Goal: Transaction & Acquisition: Book appointment/travel/reservation

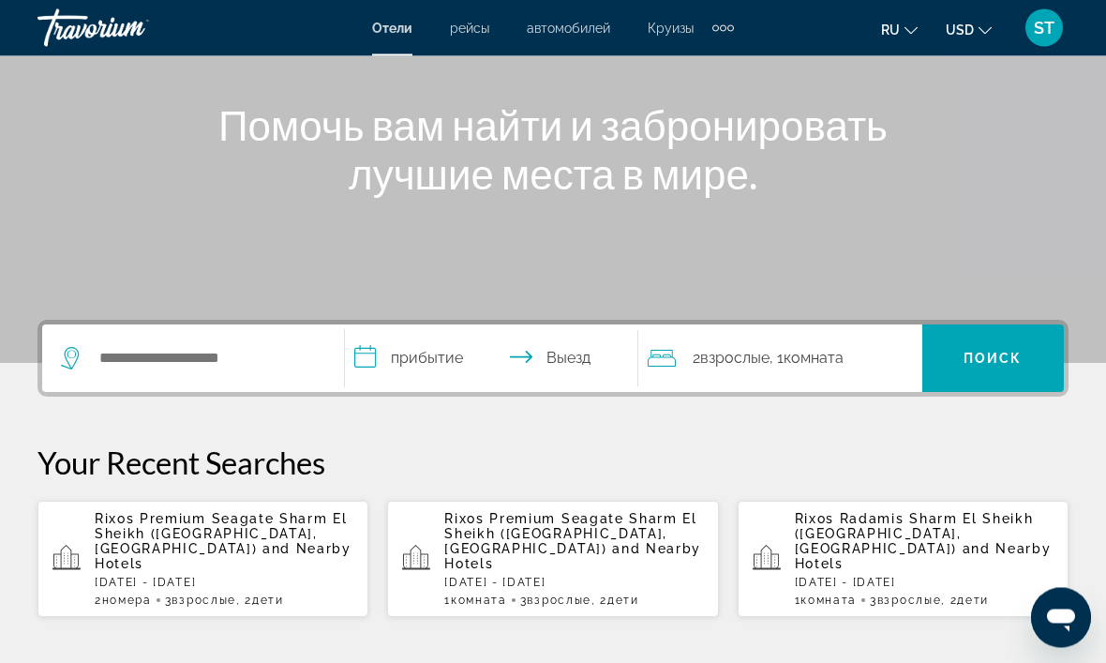
scroll to position [198, 0]
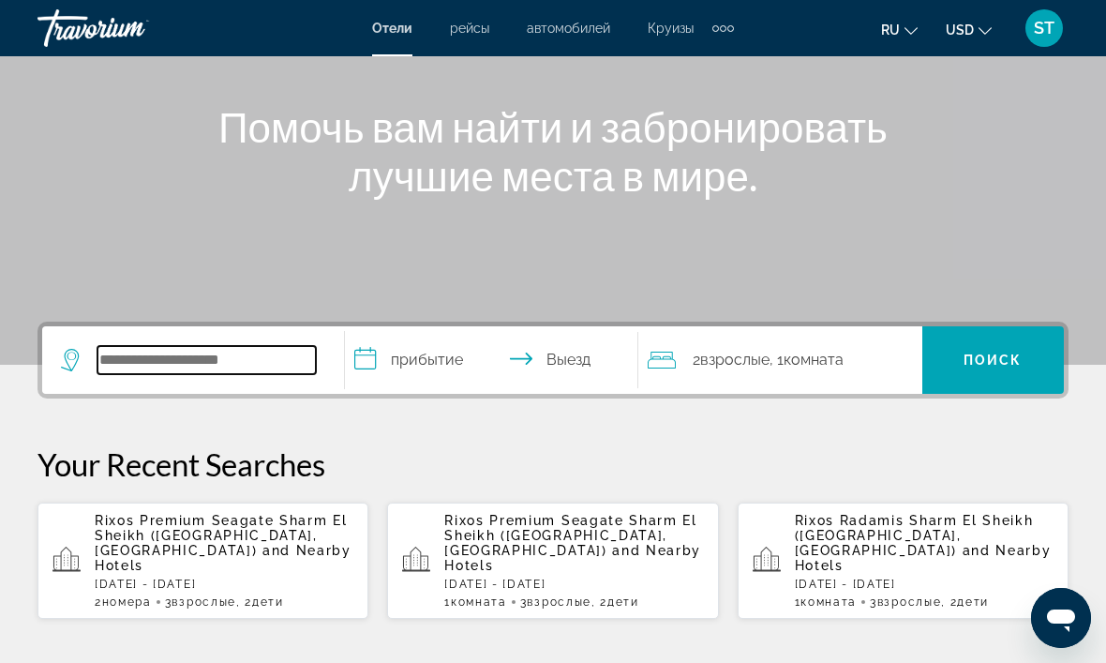
click at [118, 357] on input "Search widget" at bounding box center [206, 360] width 218 height 28
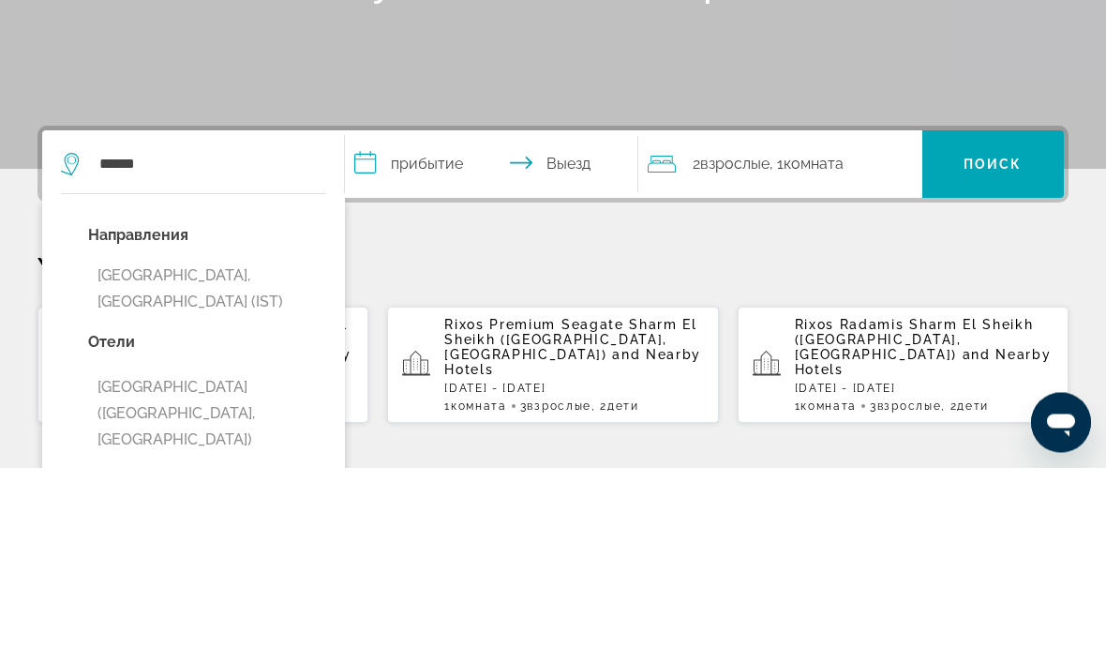
click at [167, 454] on button "[GEOGRAPHIC_DATA], [GEOGRAPHIC_DATA] (IST)" at bounding box center [207, 485] width 238 height 62
type input "**********"
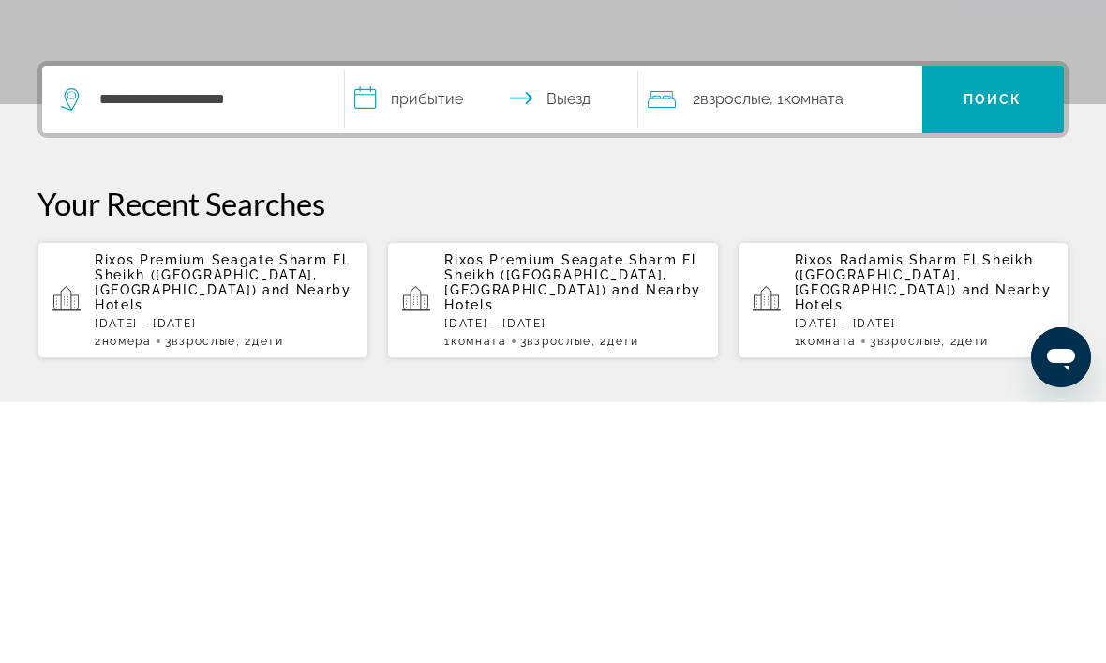
click at [395, 326] on input "**********" at bounding box center [495, 362] width 301 height 73
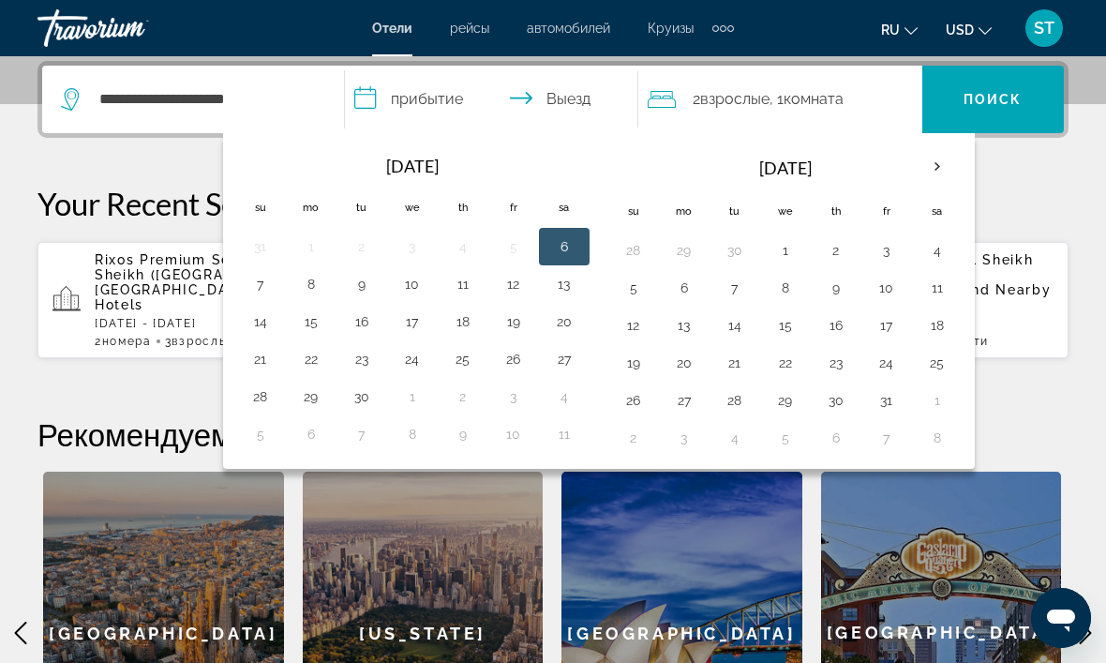
click at [363, 321] on button "16" at bounding box center [362, 321] width 30 height 26
click at [394, 329] on td "17" at bounding box center [412, 321] width 51 height 37
click at [550, 331] on button "20" at bounding box center [564, 321] width 30 height 26
type input "**********"
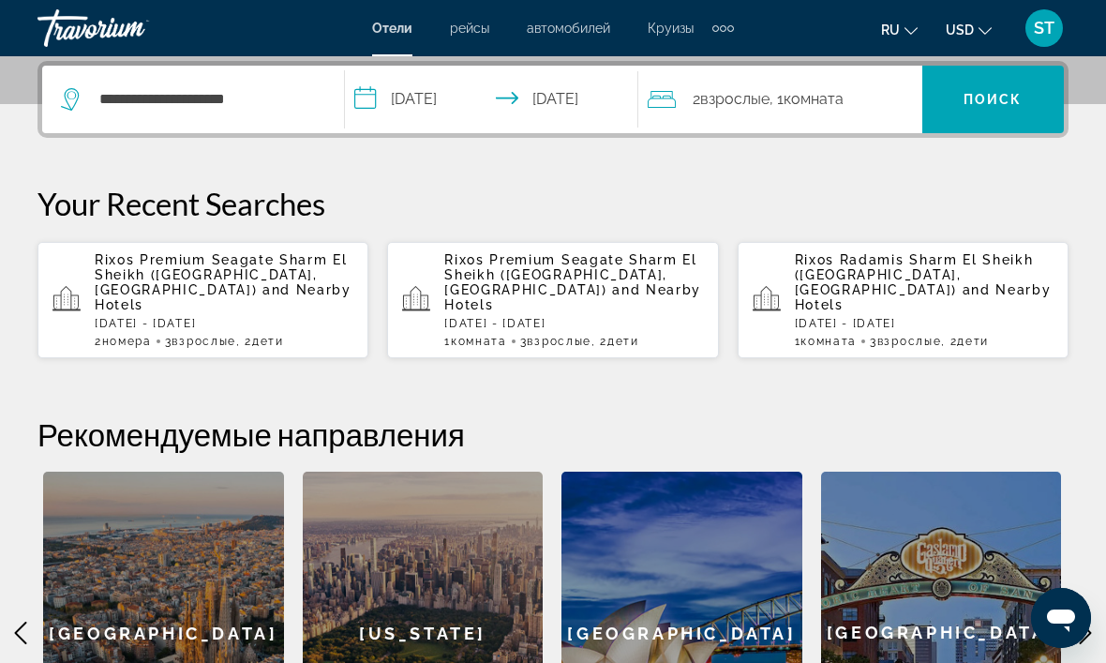
click at [721, 85] on div "2 Взрослый Взрослые , 1 Комната номера" at bounding box center [785, 99] width 275 height 67
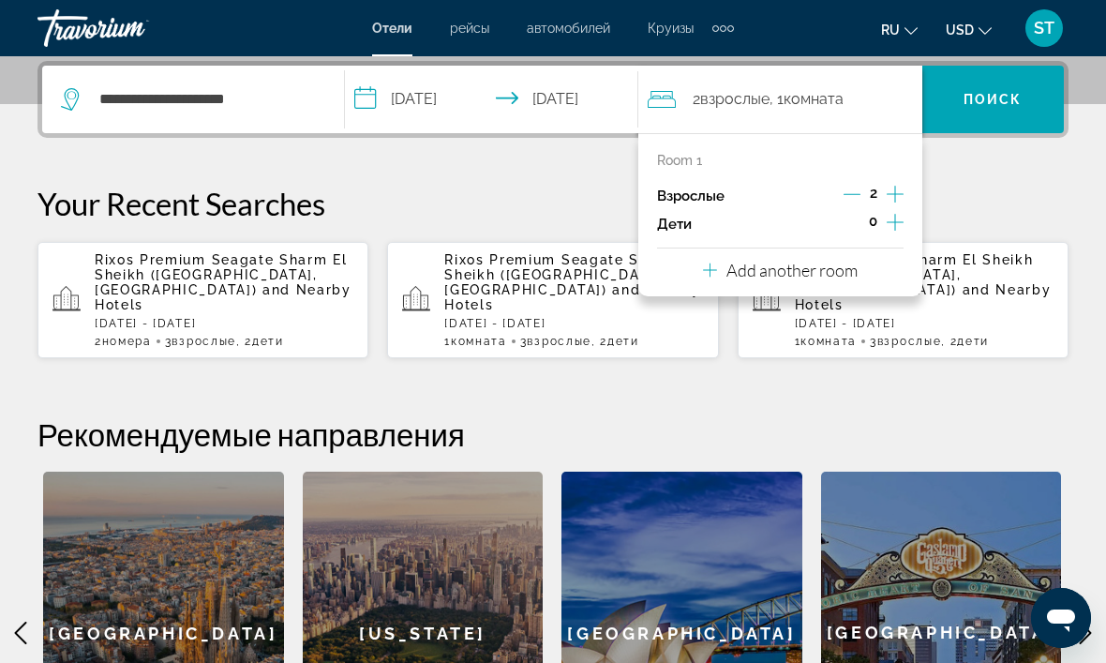
click at [891, 230] on icon "Increment children" at bounding box center [895, 222] width 17 height 22
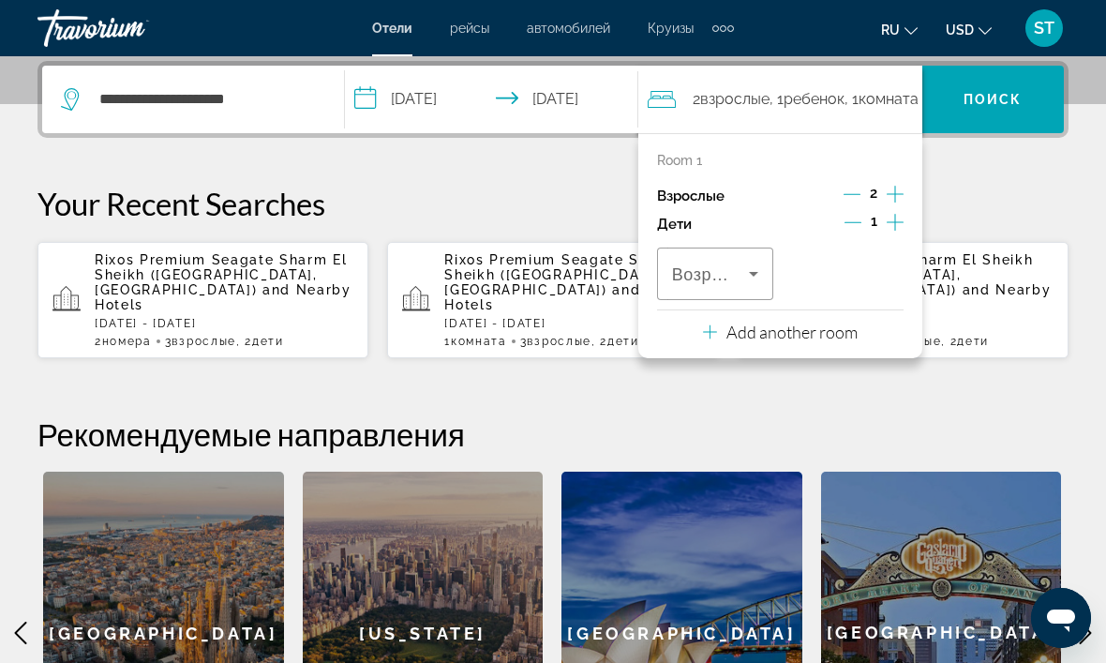
click at [890, 225] on icon "Increment children" at bounding box center [895, 222] width 17 height 22
click at [726, 272] on span "Возраст" at bounding box center [705, 274] width 67 height 19
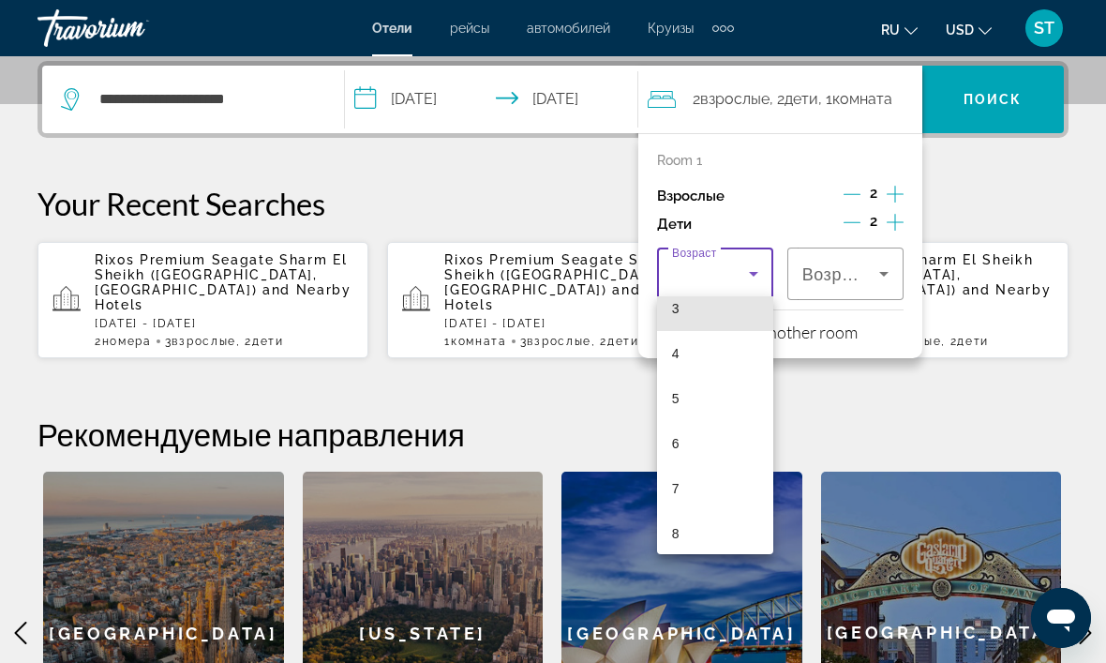
scroll to position [154, 0]
click at [687, 487] on mat-option "7" at bounding box center [715, 487] width 116 height 45
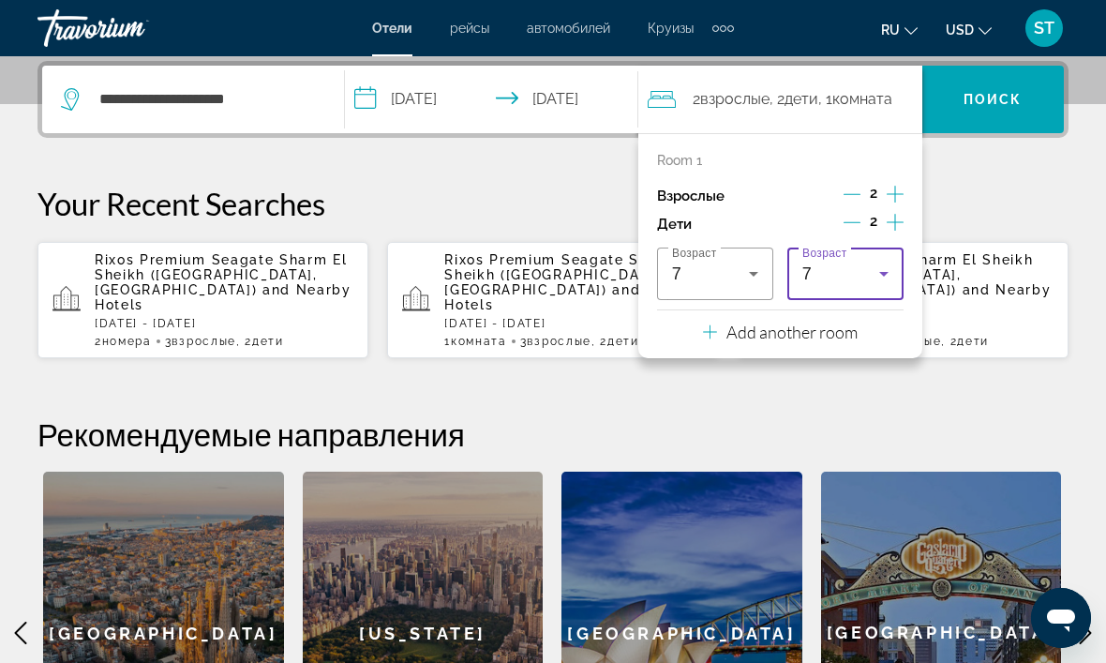
click at [889, 272] on icon "Travelers: 2 adults, 2 children" at bounding box center [884, 273] width 22 height 22
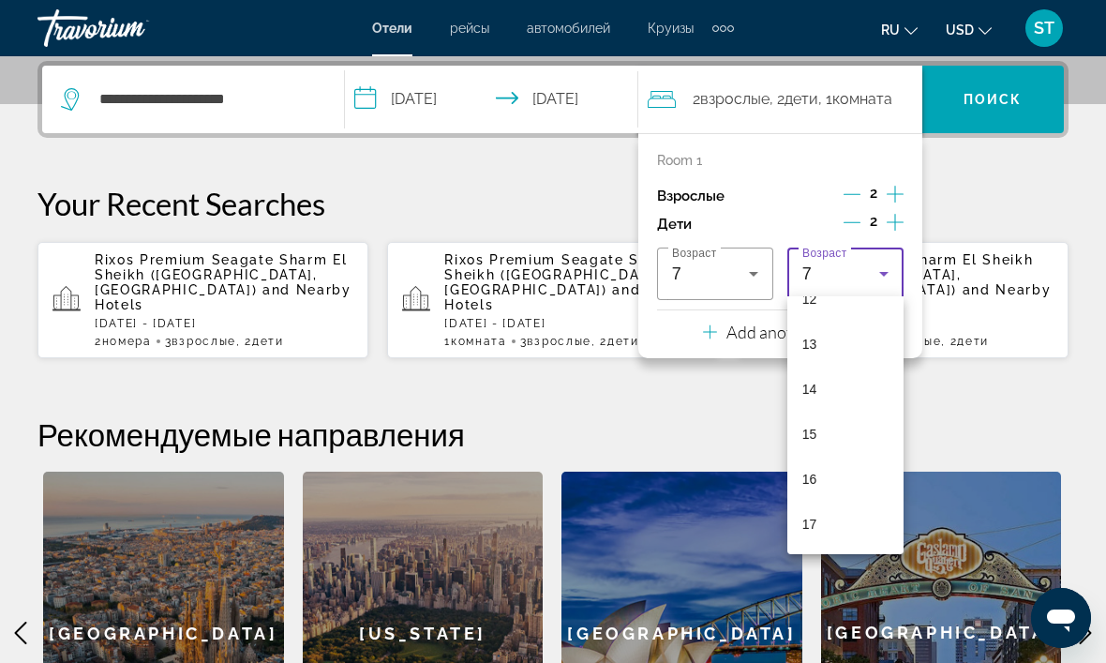
scroll to position [567, 0]
click at [808, 510] on mat-option "17" at bounding box center [845, 524] width 116 height 45
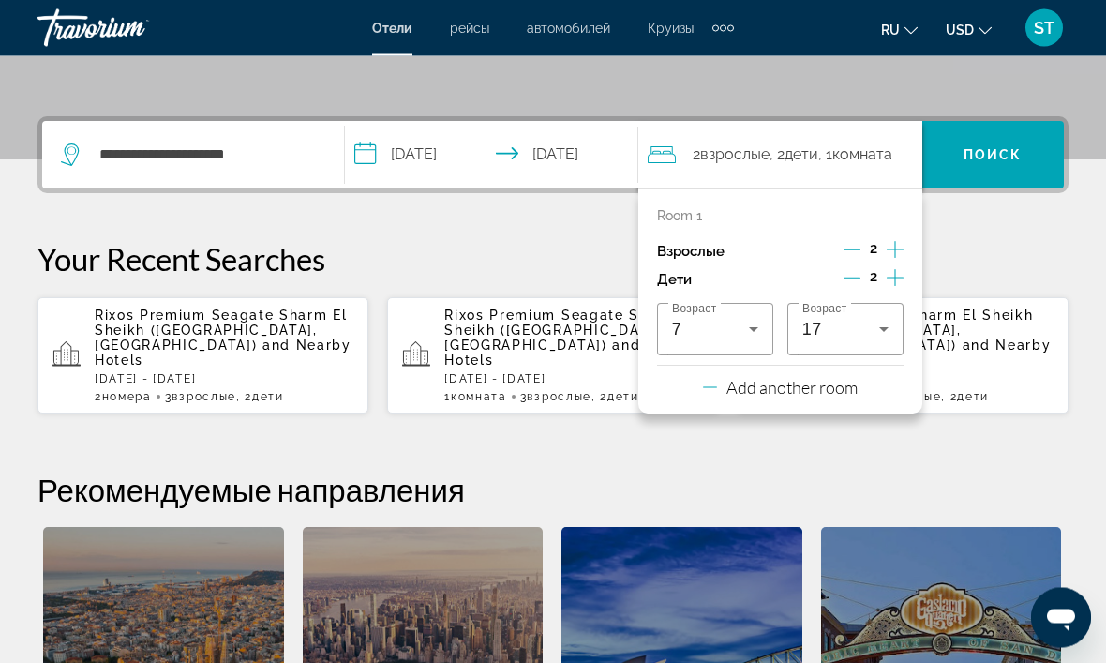
scroll to position [387, 0]
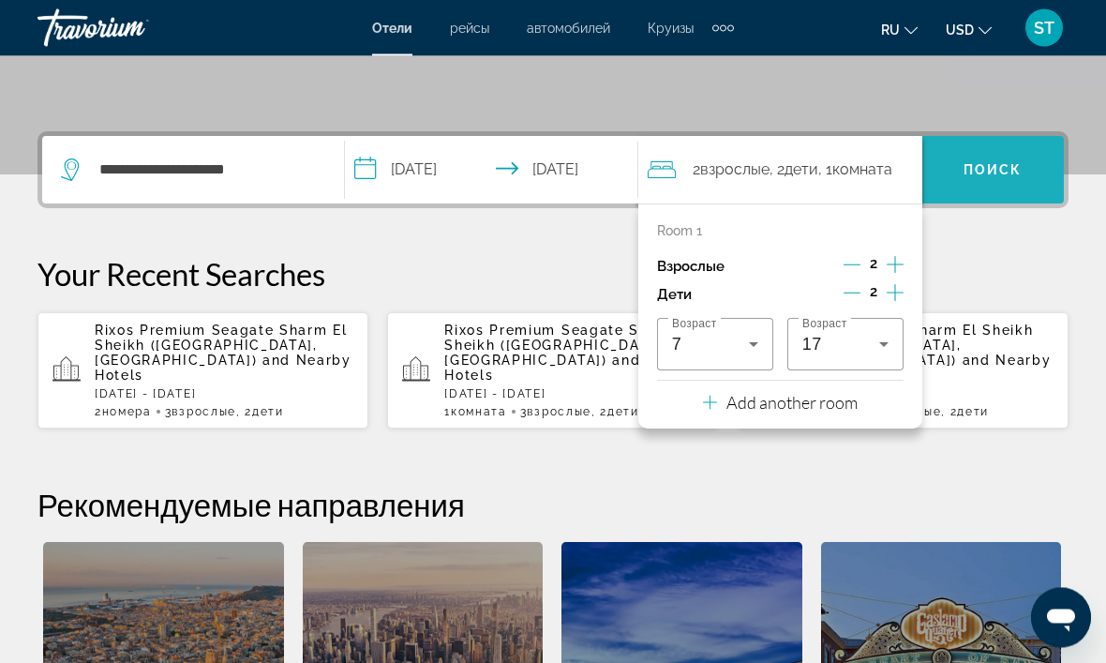
click at [959, 161] on span "Search widget" at bounding box center [993, 170] width 142 height 45
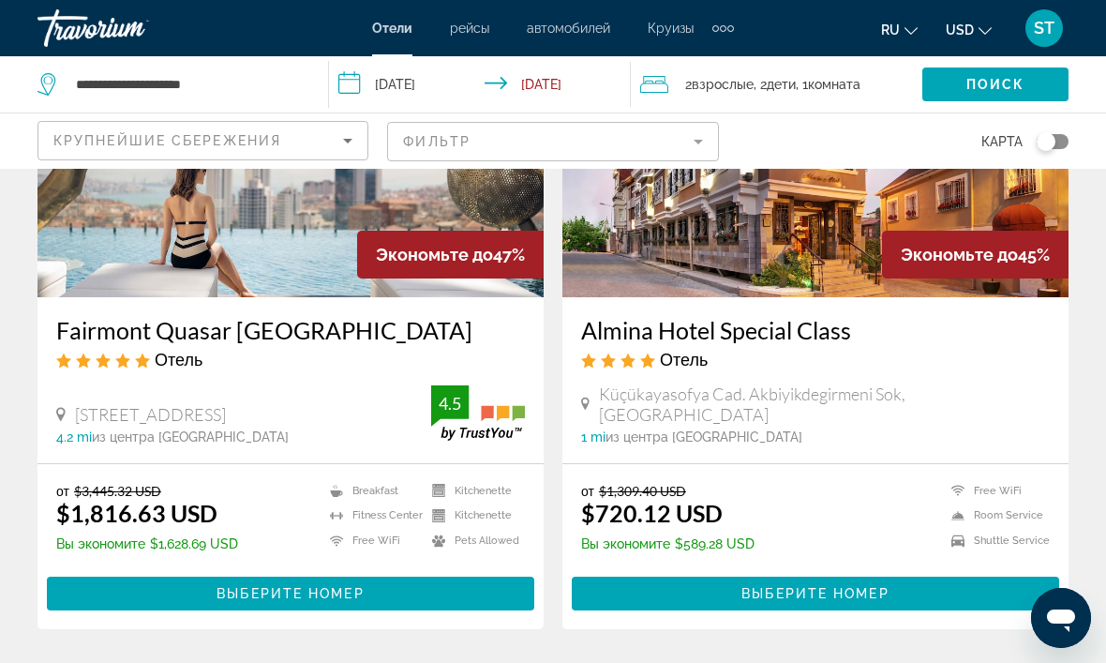
scroll to position [936, 0]
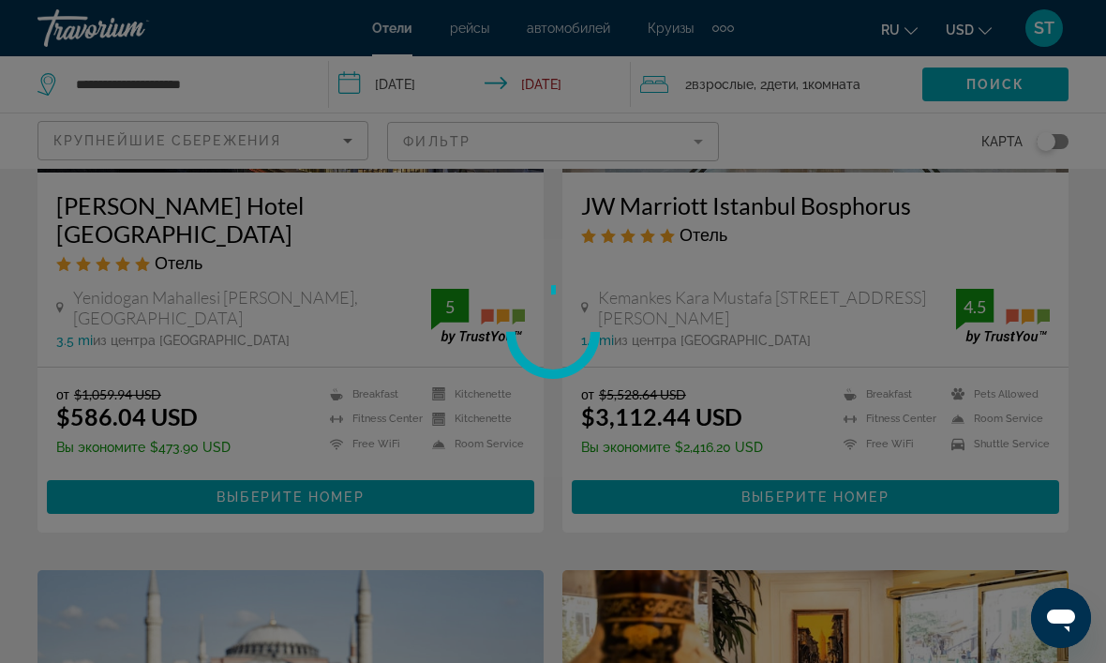
scroll to position [1634, 0]
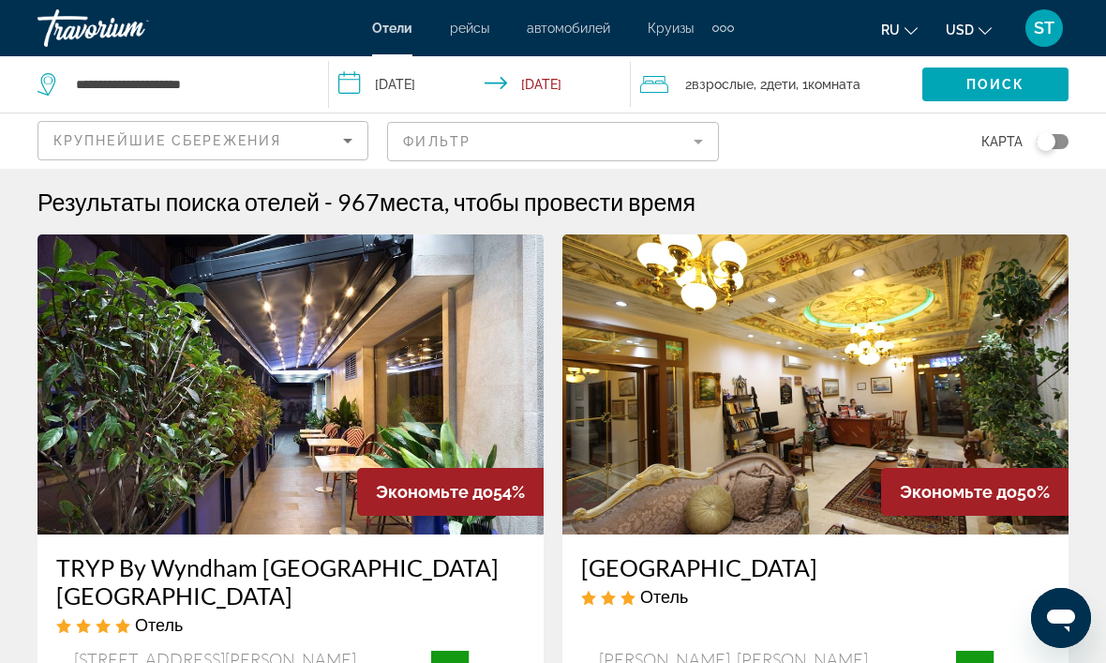
click at [234, 143] on span "Крупнейшие сбережения" at bounding box center [167, 140] width 228 height 15
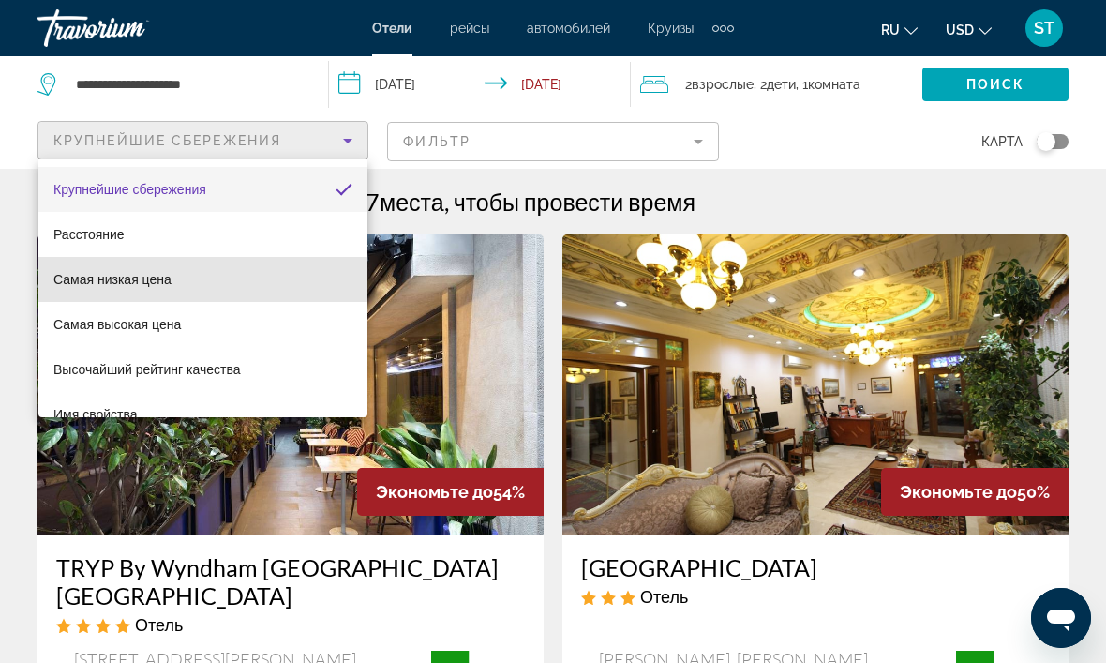
click at [134, 280] on span "Самая низкая цена" at bounding box center [112, 279] width 118 height 15
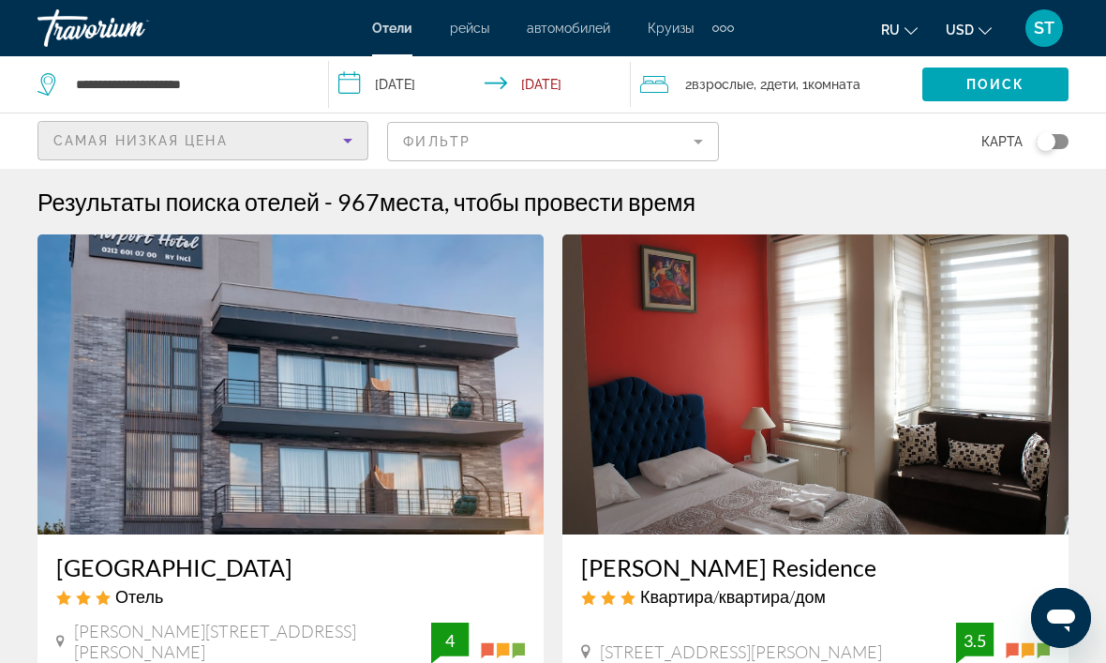
click at [460, 137] on mat-form-field "Фильтр" at bounding box center [552, 141] width 331 height 39
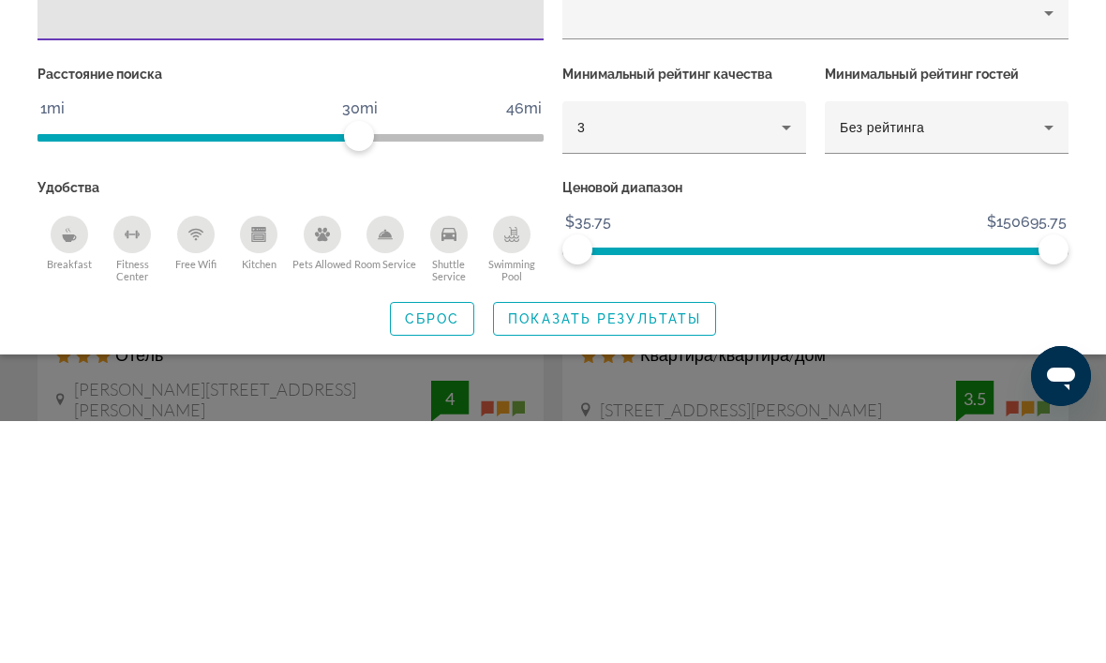
click at [767, 358] on div "3" at bounding box center [679, 369] width 204 height 22
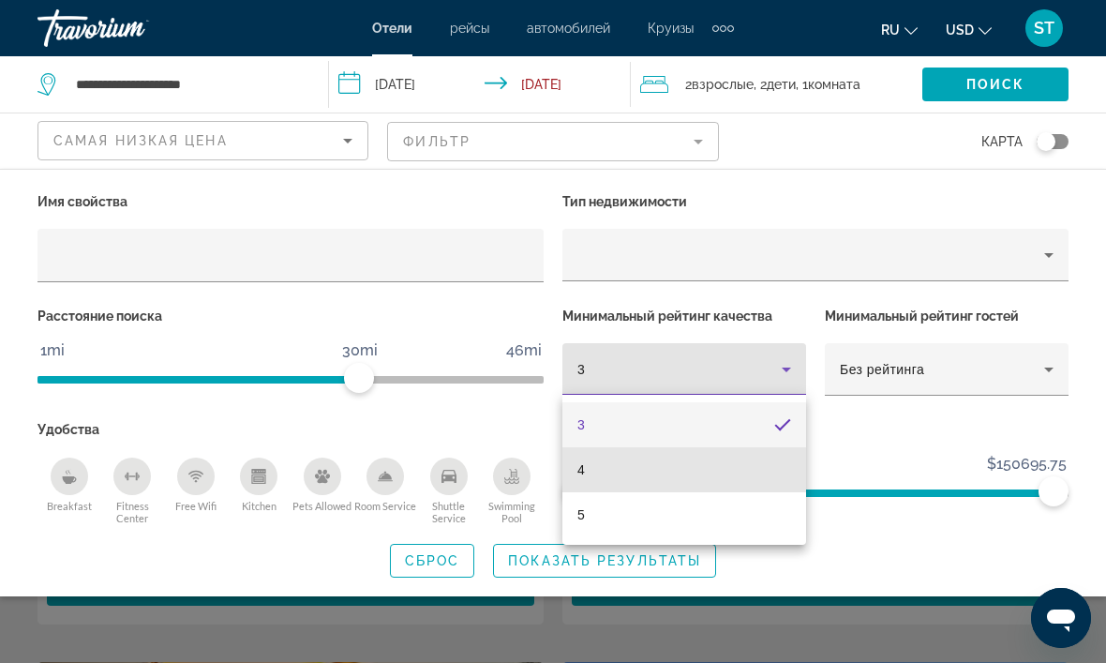
click at [622, 480] on mat-option "4" at bounding box center [684, 469] width 244 height 45
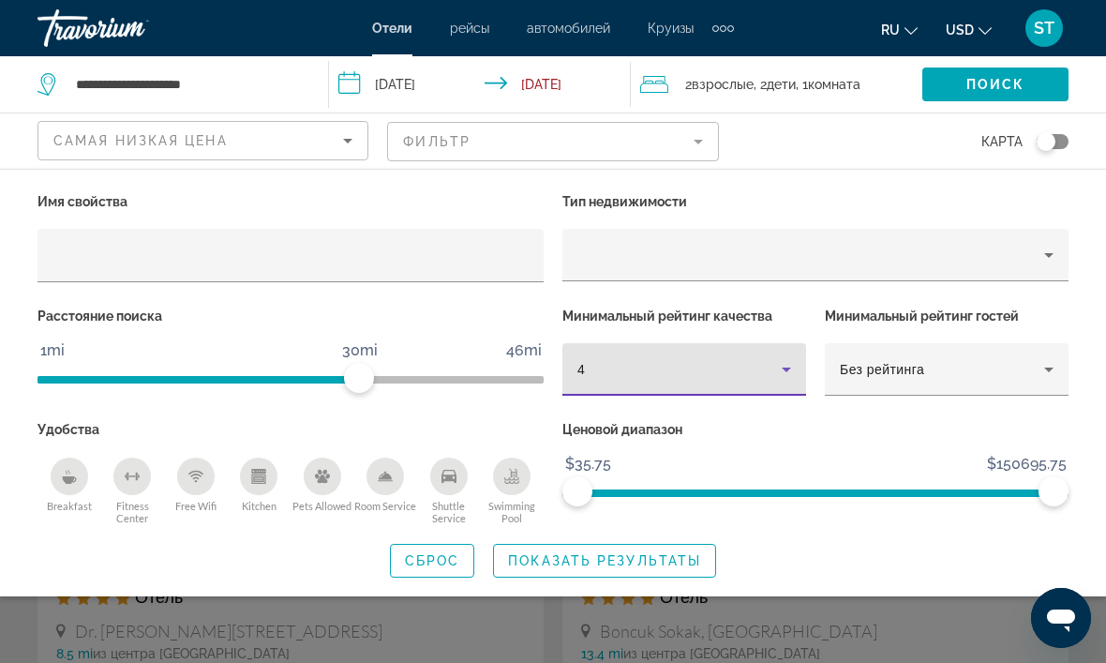
click at [582, 538] on span "Search widget" at bounding box center [604, 560] width 221 height 45
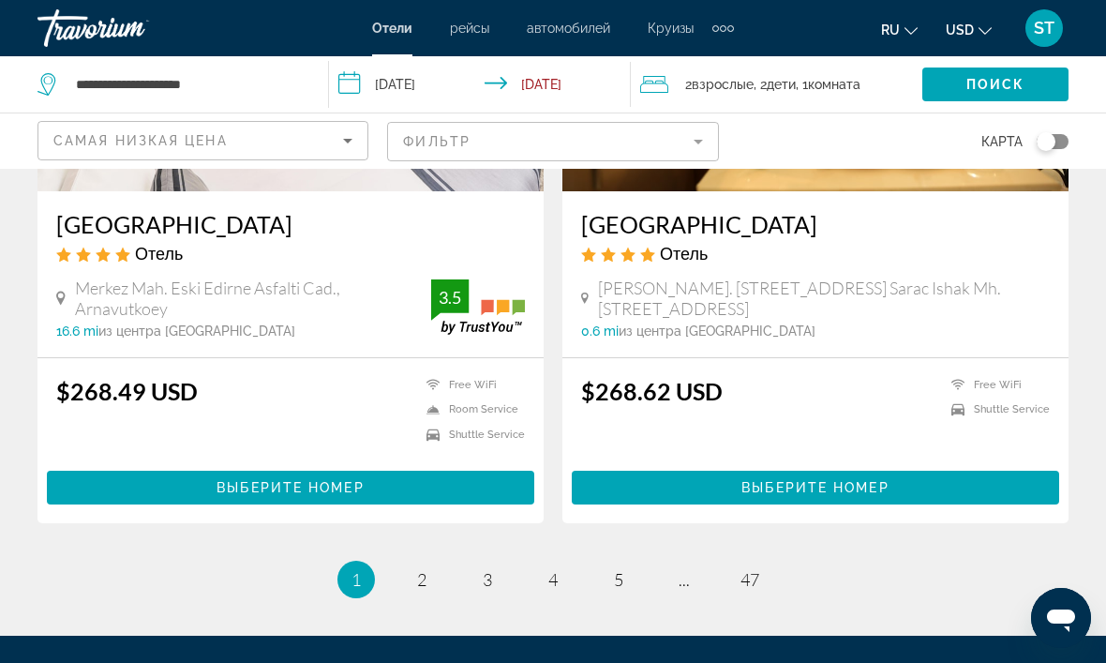
scroll to position [3612, 0]
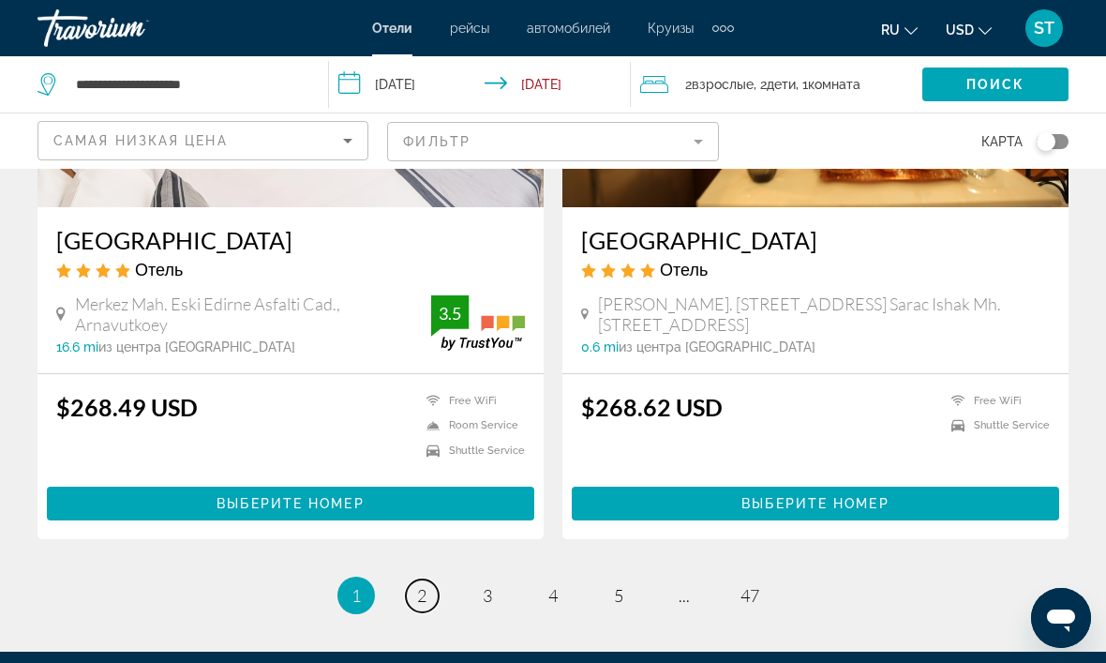
click at [418, 597] on link "page 2" at bounding box center [422, 595] width 33 height 33
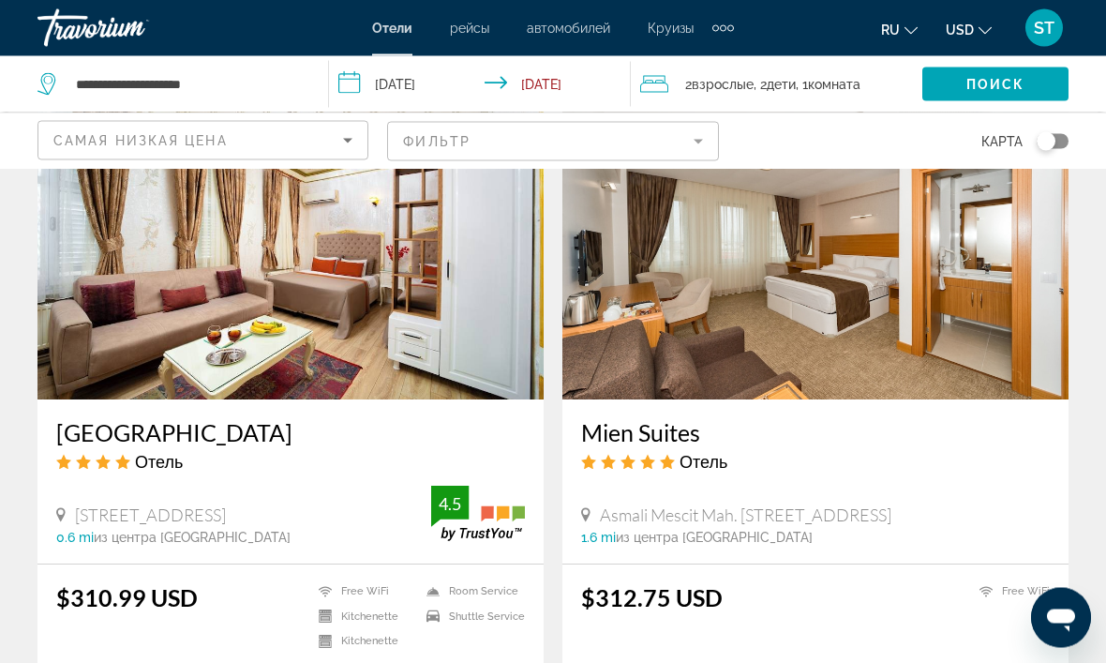
scroll to position [1516, 0]
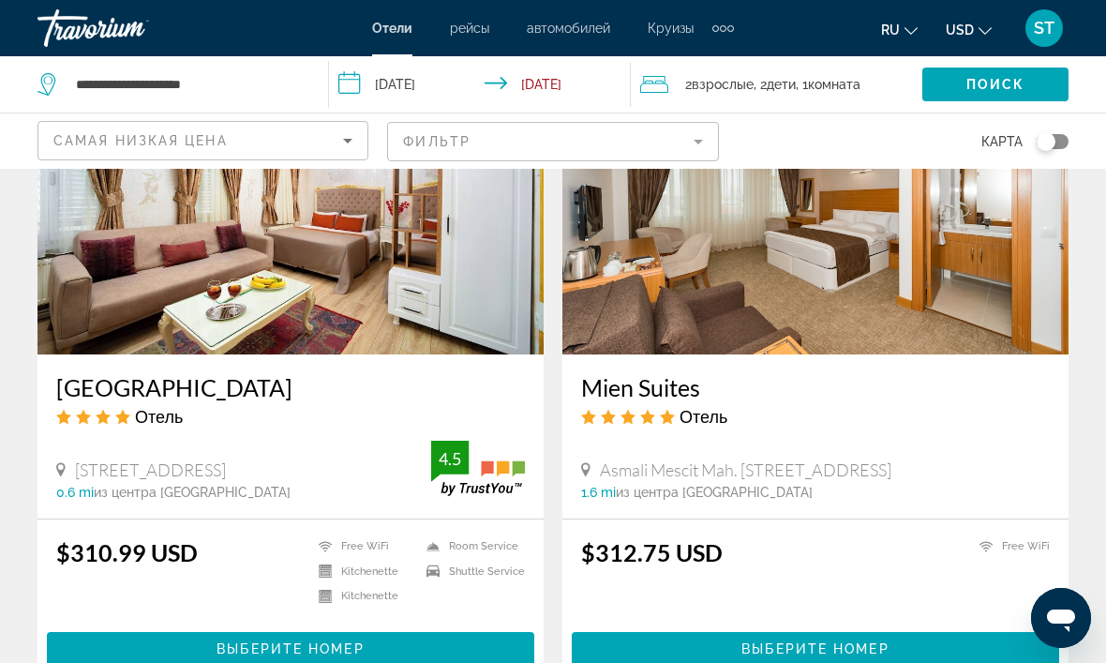
click at [685, 433] on div "Mien Suites Отель" at bounding box center [815, 406] width 469 height 67
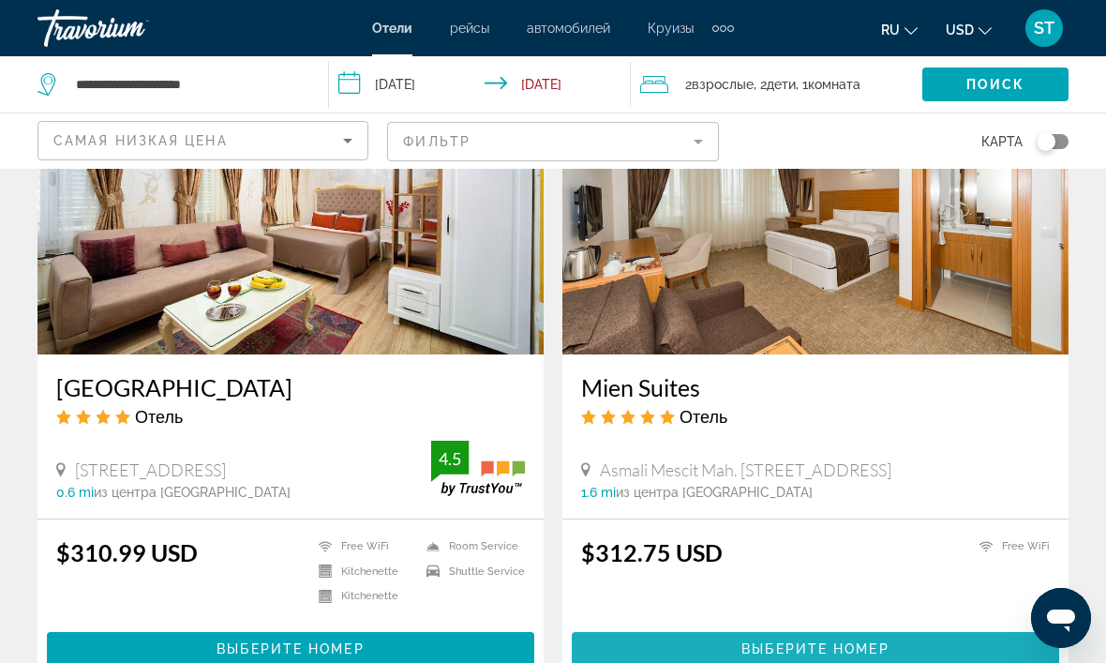
click at [689, 651] on span "Main content" at bounding box center [815, 648] width 487 height 45
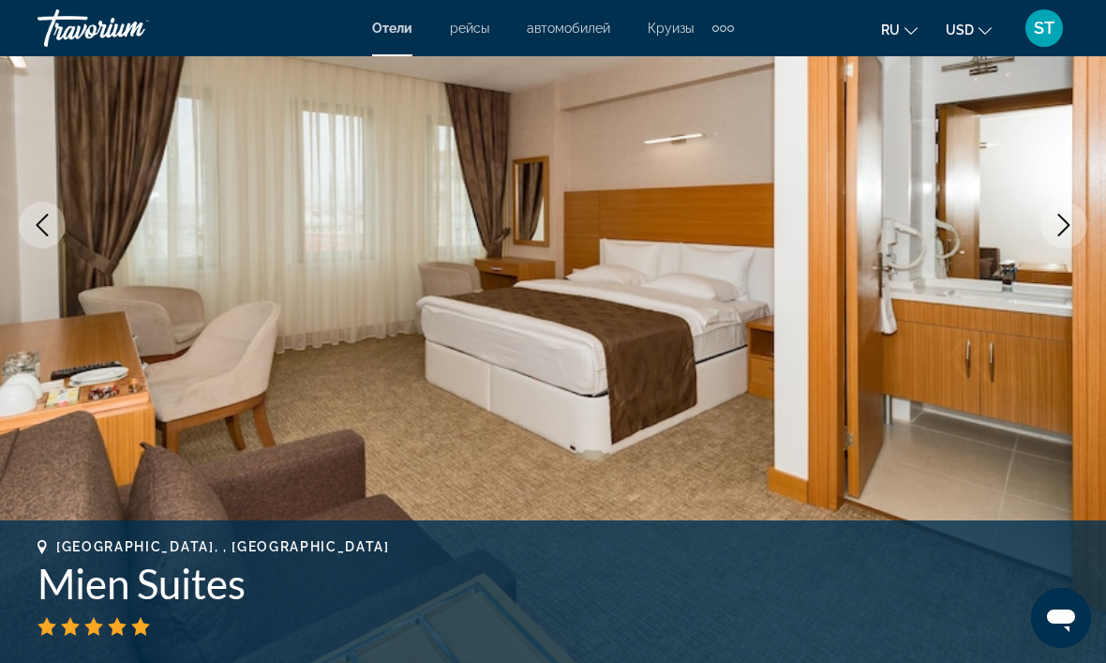
scroll to position [277, 0]
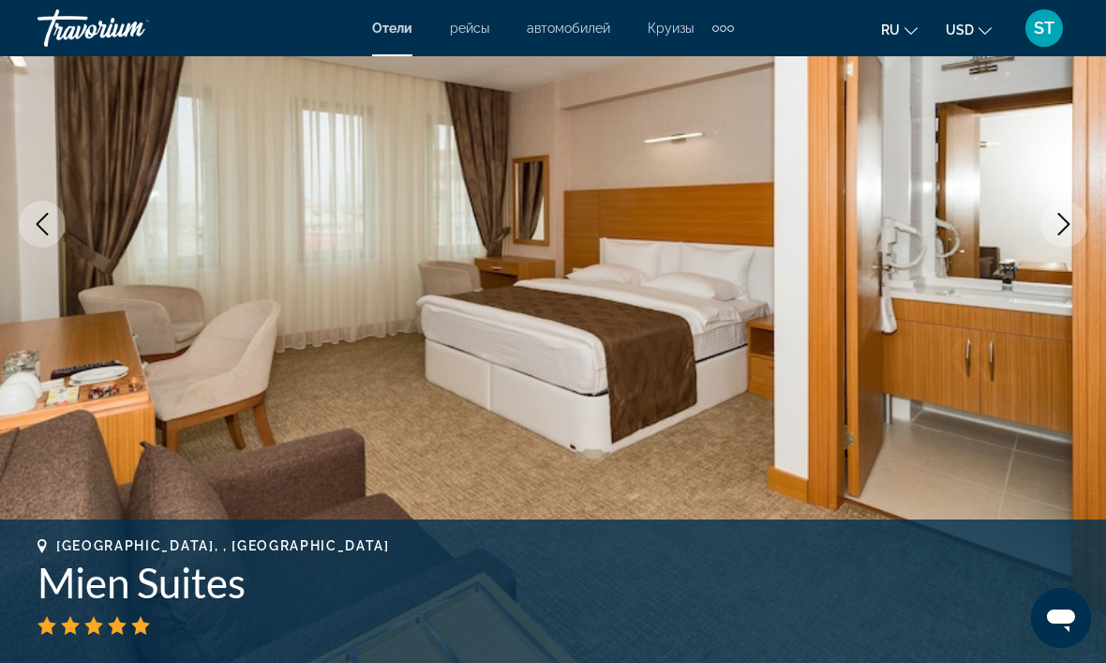
click at [1055, 228] on icon "Next image" at bounding box center [1064, 224] width 22 height 22
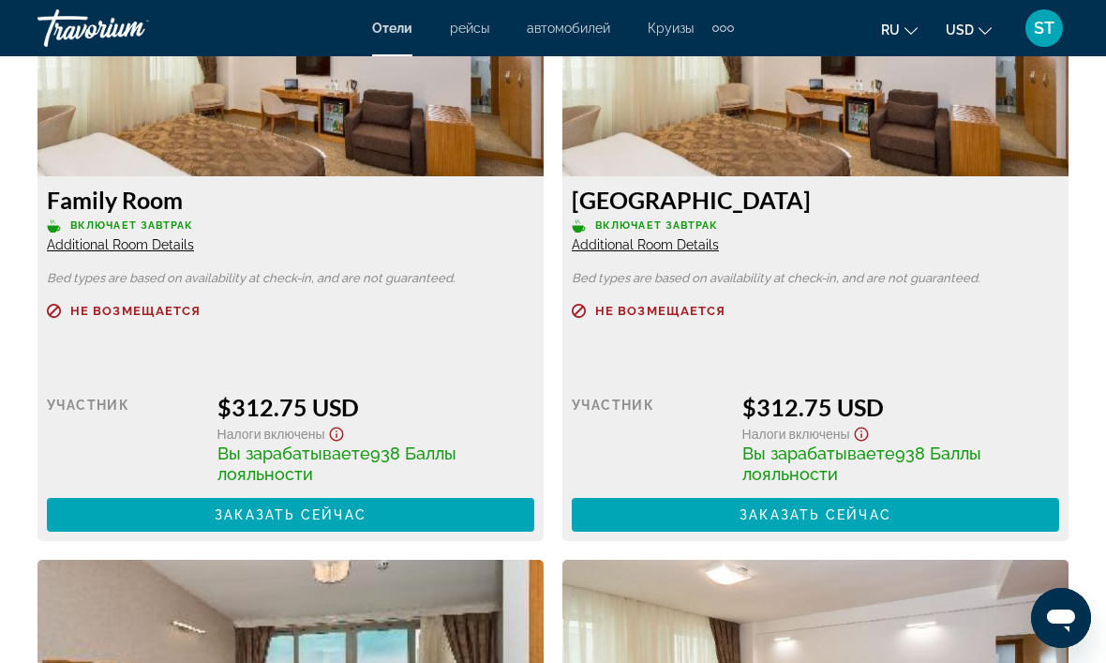
scroll to position [3049, 0]
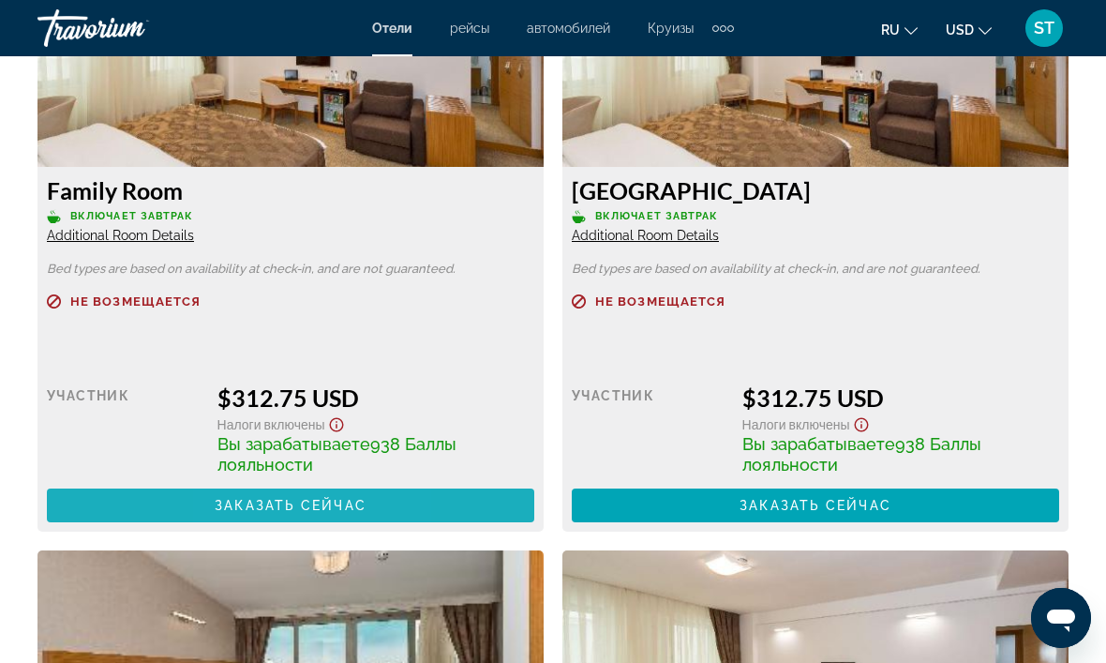
click at [245, 504] on span "Заказать сейчас" at bounding box center [291, 505] width 152 height 15
